Goal: Task Accomplishment & Management: Complete application form

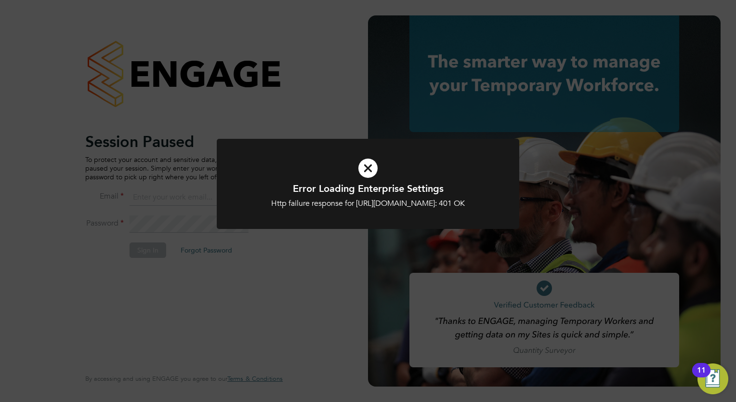
type input "tom.morgan@buildrec.com"
click at [377, 182] on h1 "Error Loading Enterprise Settings" at bounding box center [368, 188] width 251 height 13
click at [370, 166] on icon at bounding box center [368, 168] width 251 height 38
click at [372, 170] on icon at bounding box center [368, 168] width 251 height 38
click at [368, 168] on icon at bounding box center [368, 168] width 251 height 38
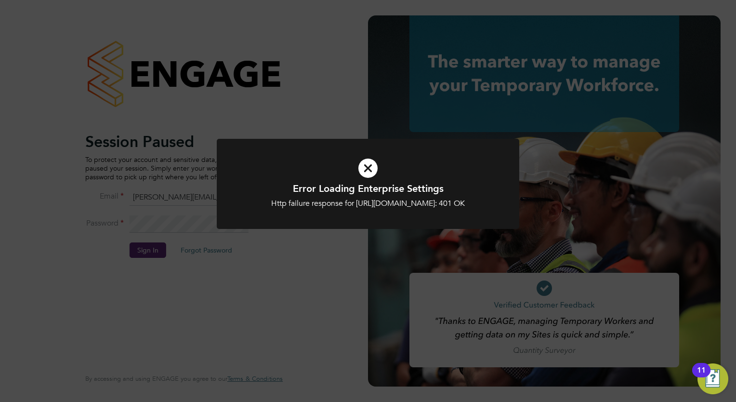
click at [381, 168] on icon at bounding box center [368, 168] width 251 height 38
click at [377, 171] on icon at bounding box center [368, 168] width 251 height 38
click at [373, 169] on icon at bounding box center [368, 168] width 251 height 38
click at [371, 169] on icon at bounding box center [368, 168] width 251 height 38
click at [370, 169] on icon at bounding box center [368, 168] width 251 height 38
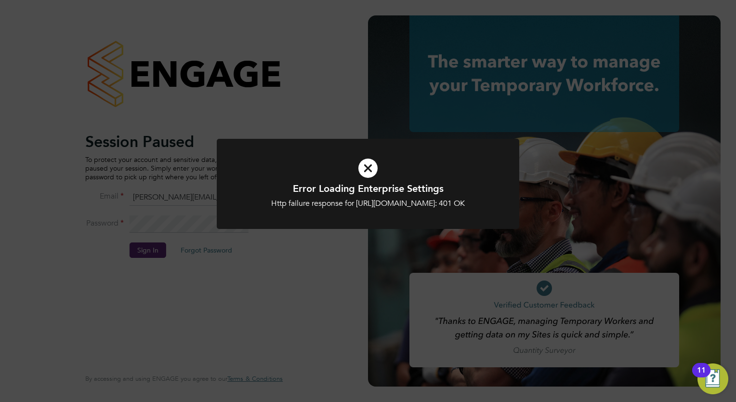
click at [235, 240] on div "Error Loading Enterprise Settings Http failure response for https://buildrec.ap…" at bounding box center [368, 190] width 303 height 102
click at [162, 250] on div "Error Loading Enterprise Settings Http failure response for https://buildrec.ap…" at bounding box center [368, 201] width 736 height 402
click at [363, 166] on icon at bounding box center [368, 168] width 251 height 38
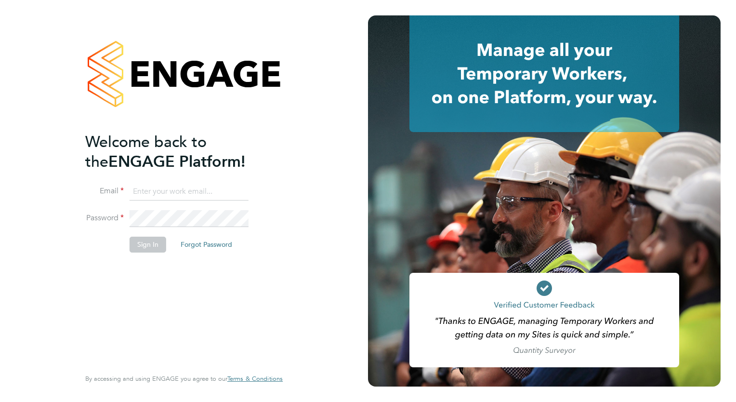
type input "[PERSON_NAME][EMAIL_ADDRESS][PERSON_NAME][DOMAIN_NAME]"
click at [141, 247] on button "Sign In" at bounding box center [148, 244] width 37 height 15
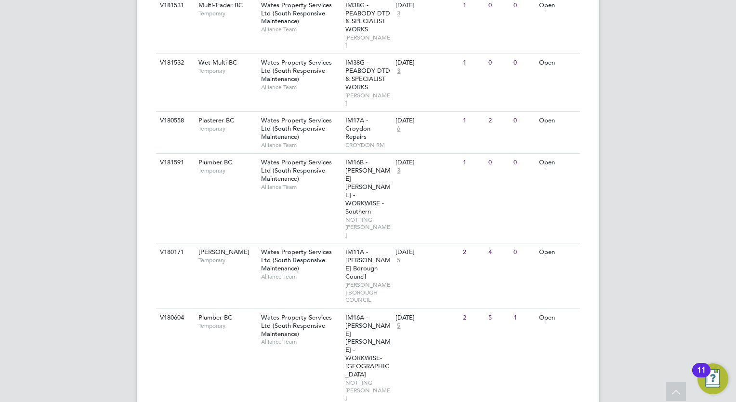
scroll to position [824, 0]
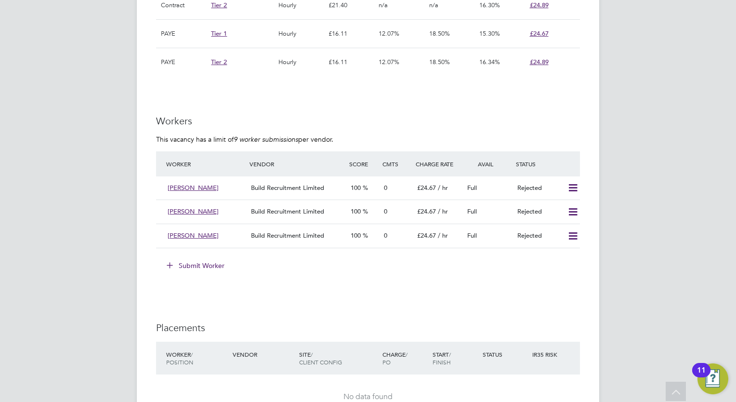
click at [202, 261] on button "Submit Worker" at bounding box center [196, 265] width 72 height 15
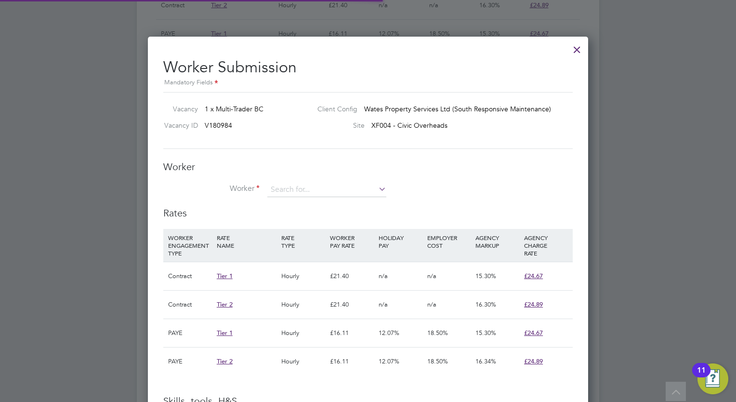
scroll to position [14, 150]
click at [337, 187] on input at bounding box center [326, 190] width 119 height 14
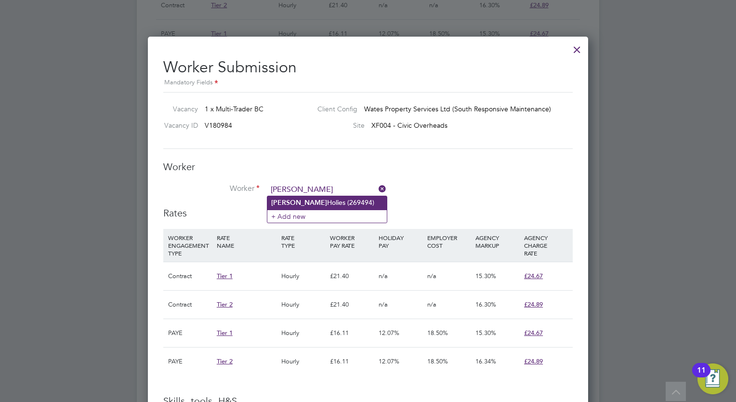
click at [310, 201] on li "Samual Holies (269494)" at bounding box center [326, 202] width 119 height 13
type input "Samual Holies (269494)"
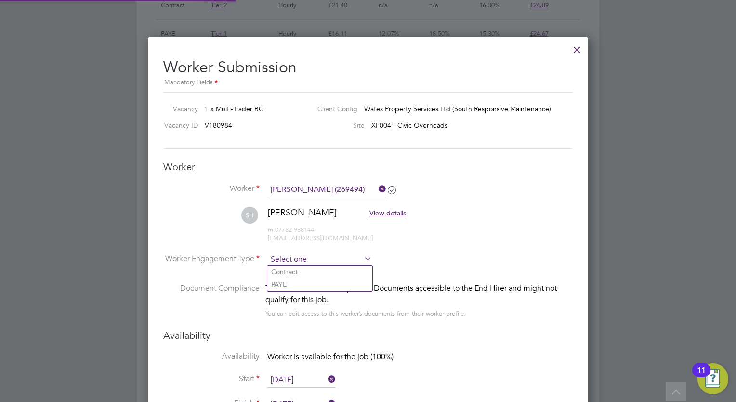
click at [287, 262] on input at bounding box center [319, 259] width 105 height 14
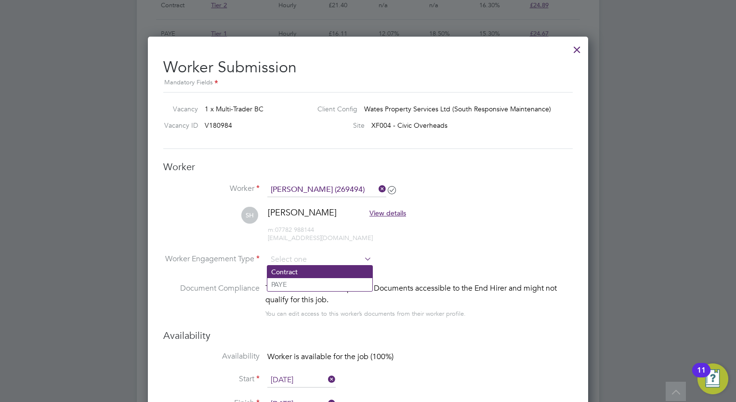
click at [287, 267] on li "Contract" at bounding box center [319, 271] width 105 height 13
type input "Contract"
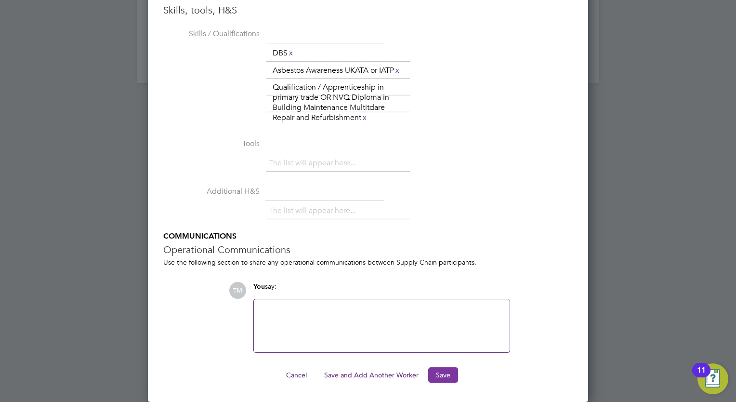
click at [443, 373] on button "Save" at bounding box center [443, 374] width 30 height 15
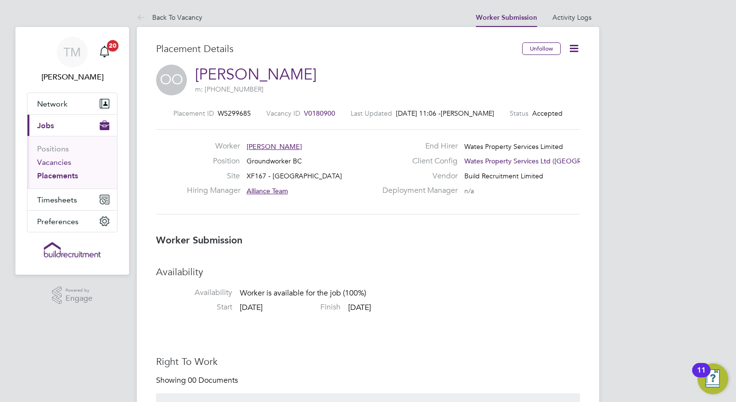
click at [65, 164] on link "Vacancies" at bounding box center [54, 162] width 34 height 9
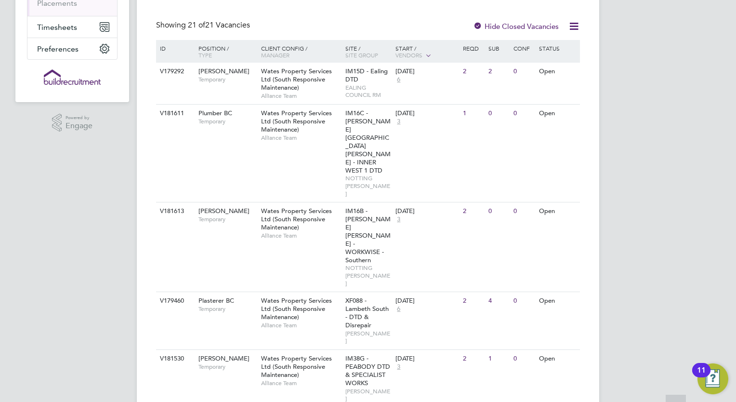
scroll to position [193, 0]
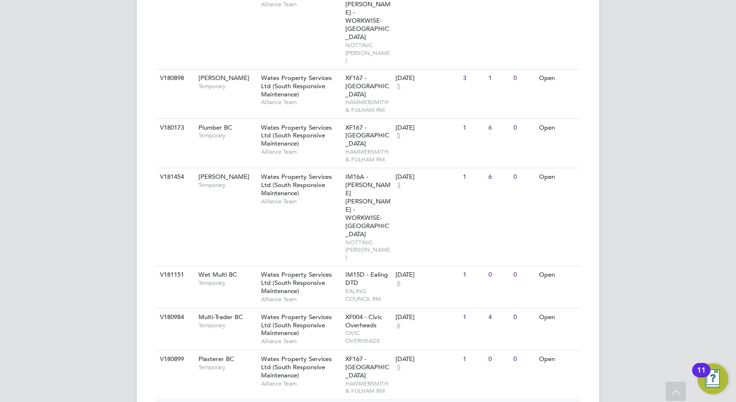
click at [231, 401] on span "Groundworker BC" at bounding box center [224, 408] width 52 height 8
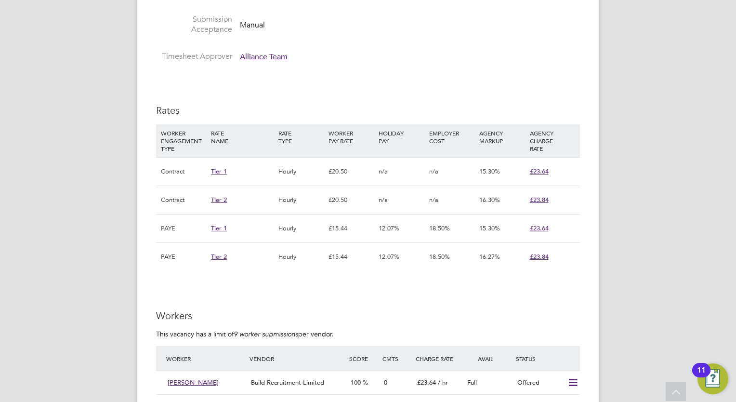
scroll to position [578, 0]
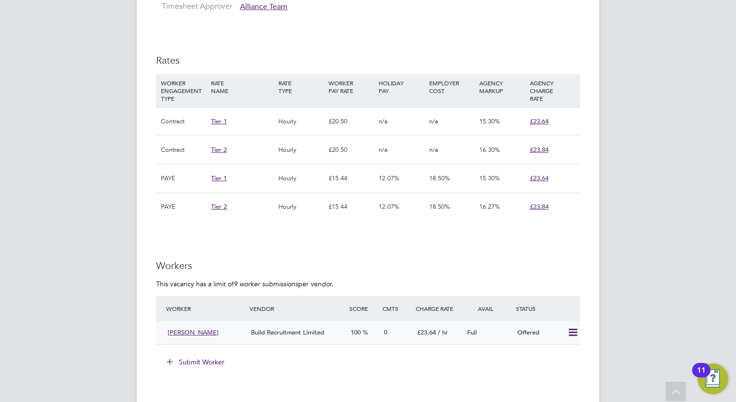
click at [571, 331] on icon at bounding box center [573, 333] width 12 height 8
click at [557, 353] on li "Confirm" at bounding box center [559, 352] width 37 height 13
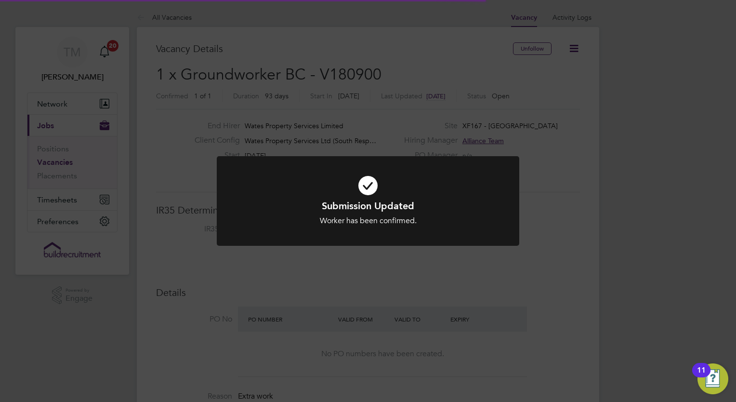
scroll to position [4, 4]
click at [573, 241] on div "Submission Updated Worker has been confirmed. Cancel Okay" at bounding box center [368, 201] width 736 height 402
